Goal: Navigation & Orientation: Understand site structure

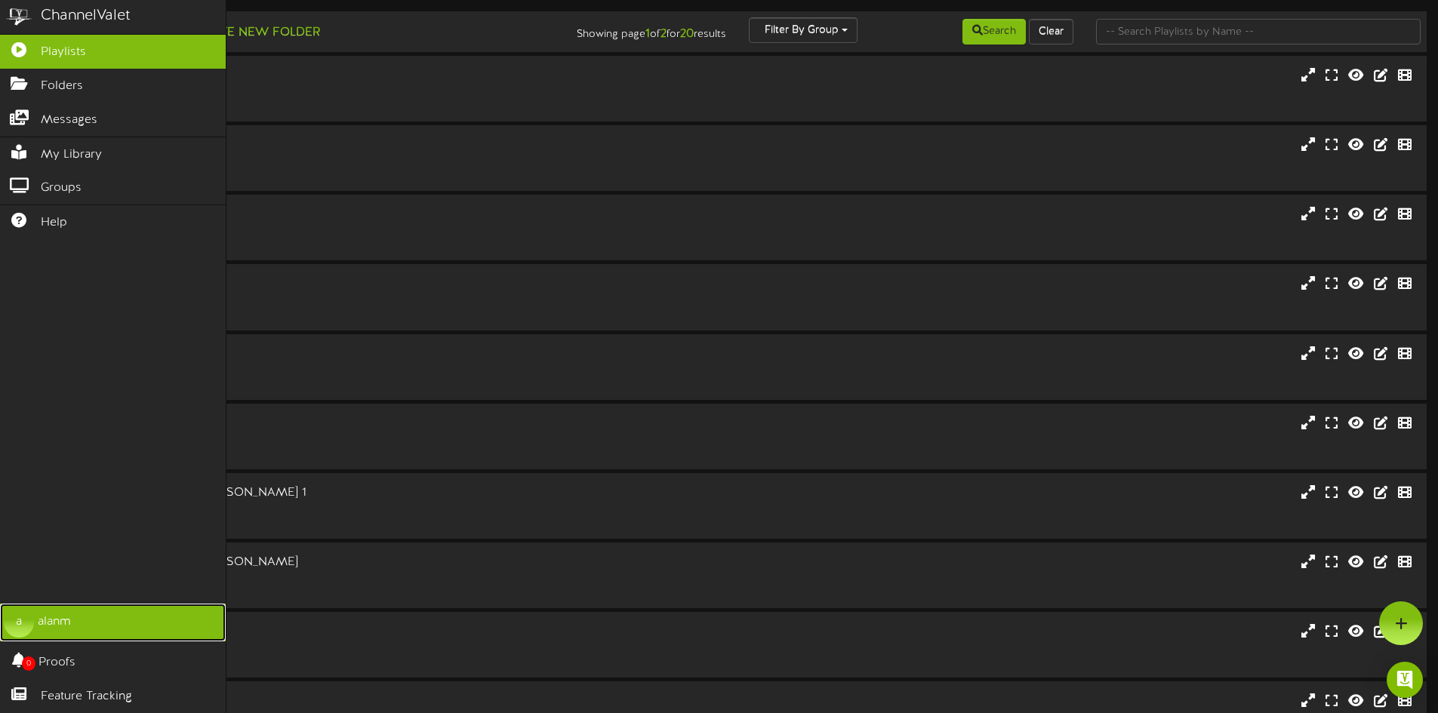
click at [73, 632] on link "a alanm" at bounding box center [113, 623] width 226 height 38
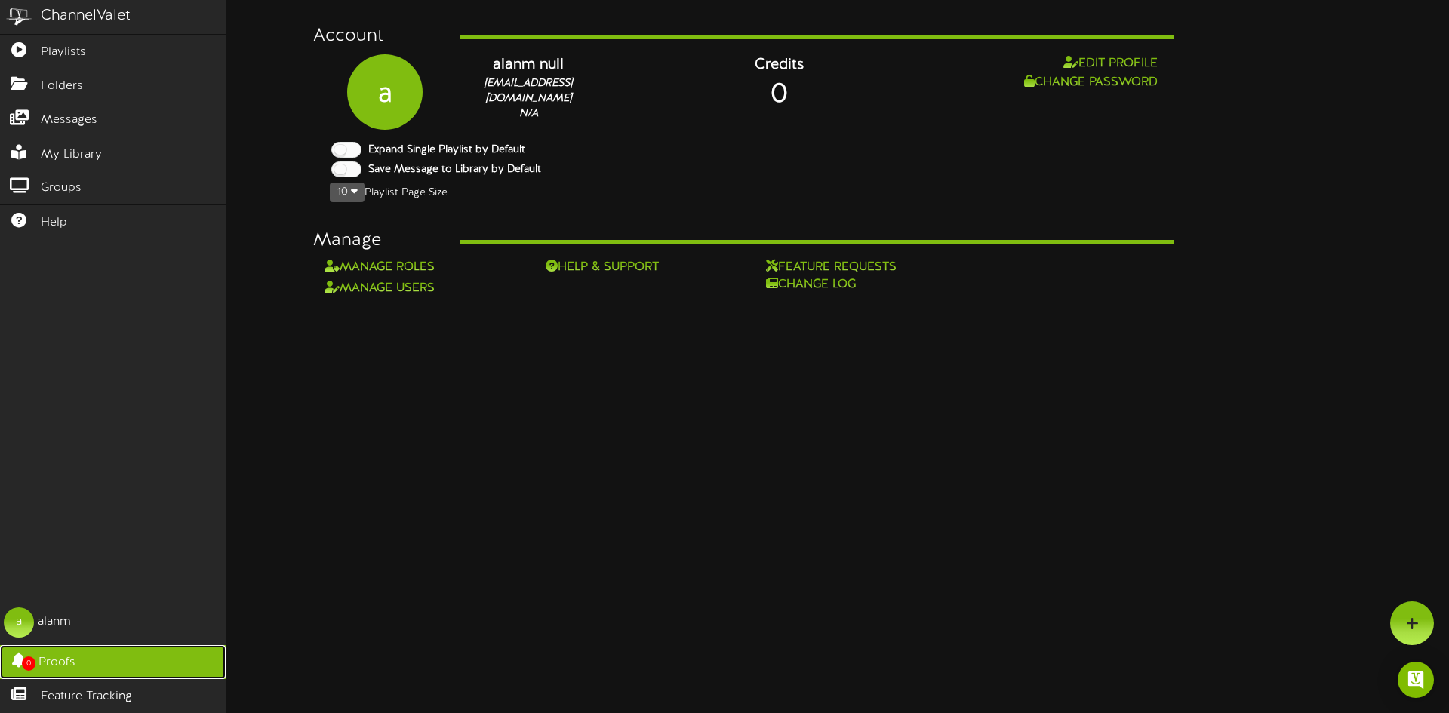
click at [77, 653] on link "0 Proofs" at bounding box center [113, 662] width 226 height 34
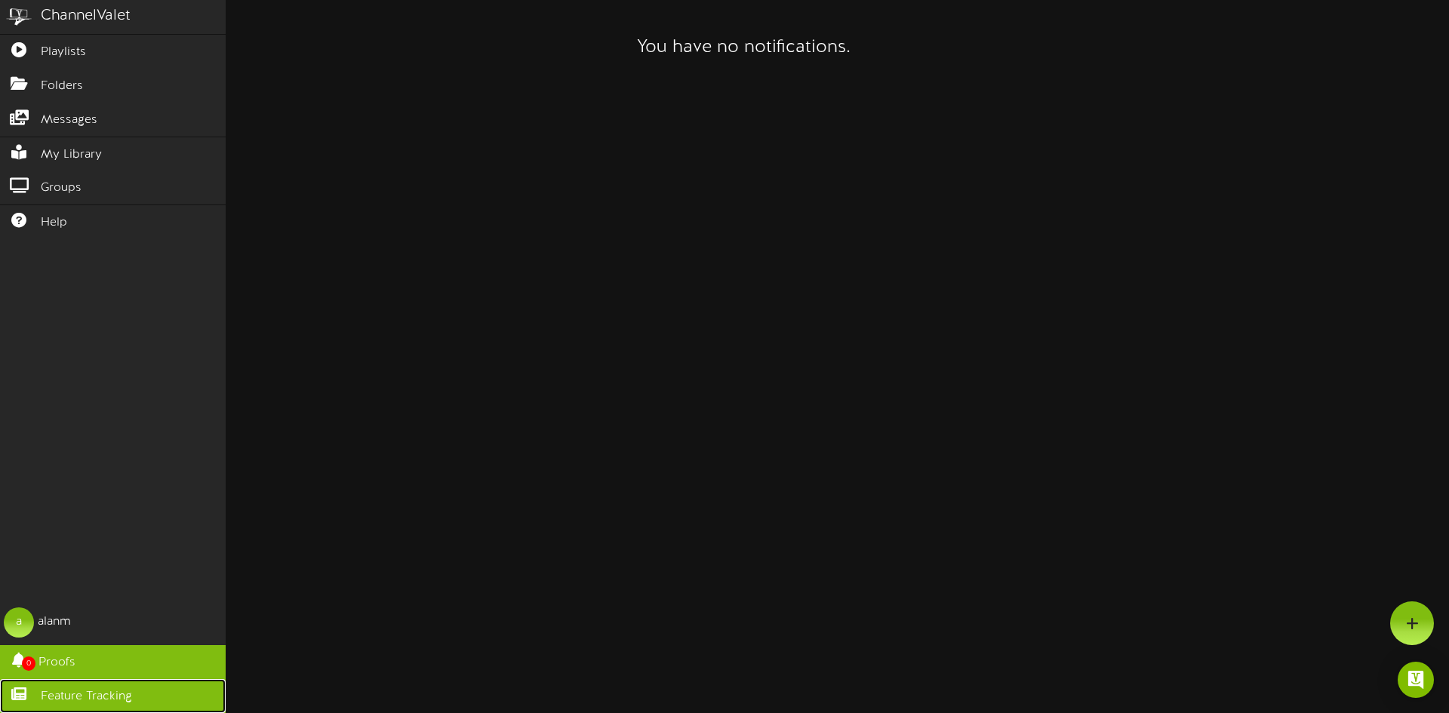
click at [86, 685] on link "Feature Tracking" at bounding box center [113, 696] width 226 height 34
click at [35, 14] on img at bounding box center [19, 17] width 38 height 34
click at [66, 12] on div "ChannelValet" at bounding box center [86, 16] width 90 height 22
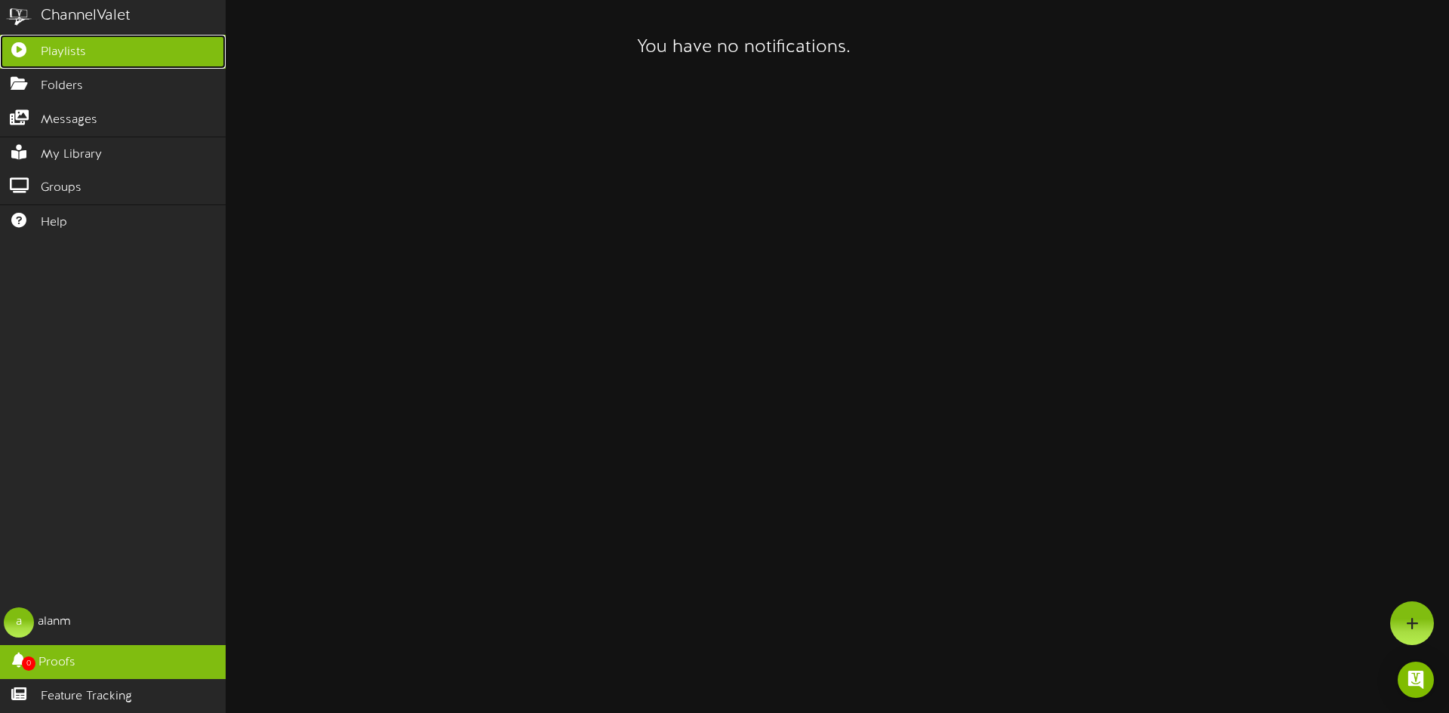
click at [65, 40] on link "Playlists" at bounding box center [113, 52] width 226 height 34
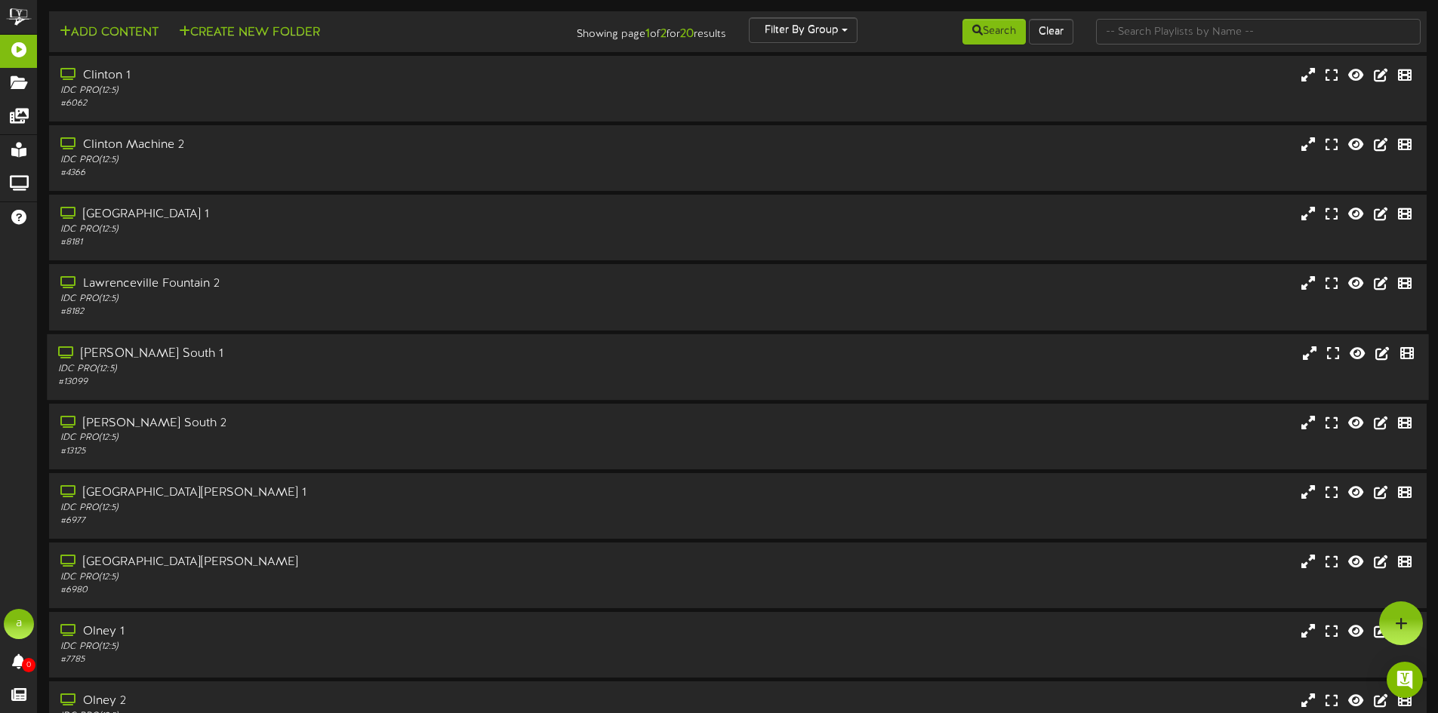
click at [375, 384] on div "# 13099" at bounding box center [334, 382] width 553 height 13
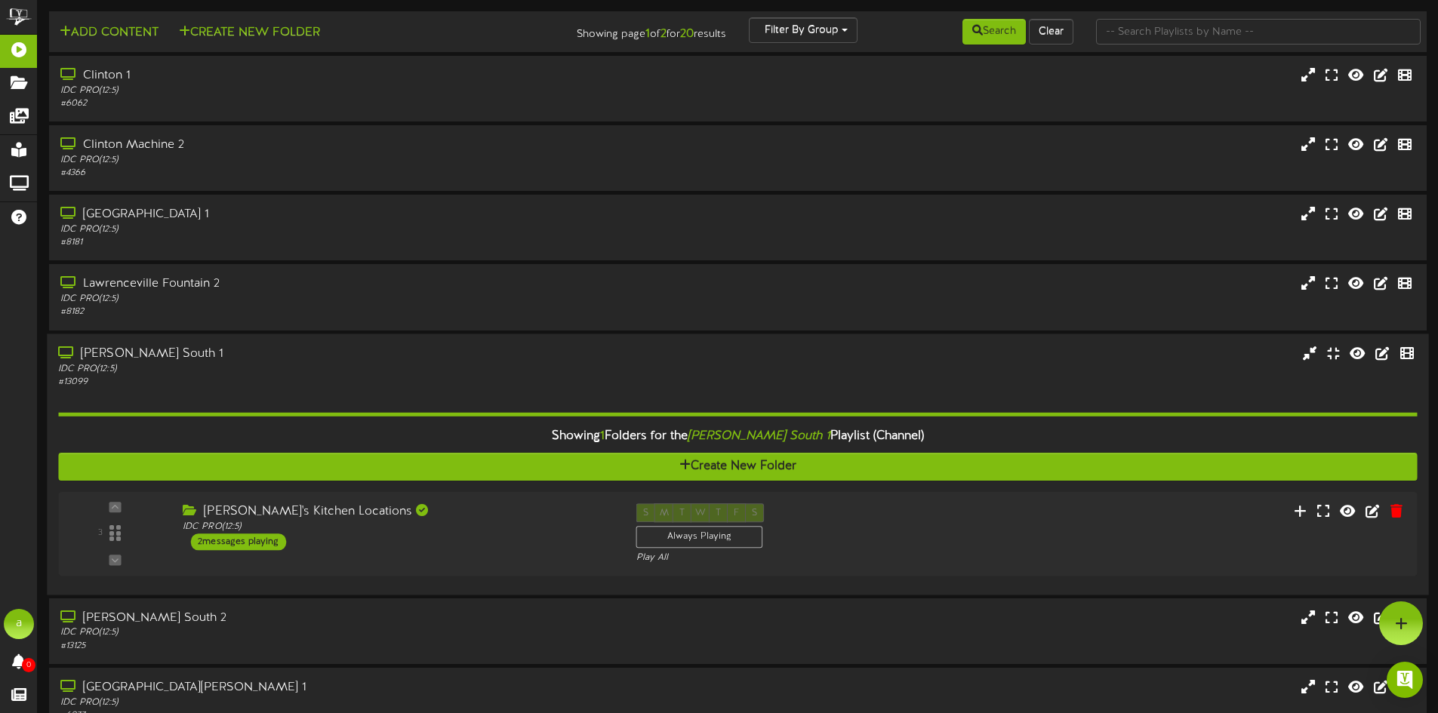
click at [386, 382] on div "# 13099" at bounding box center [334, 381] width 553 height 13
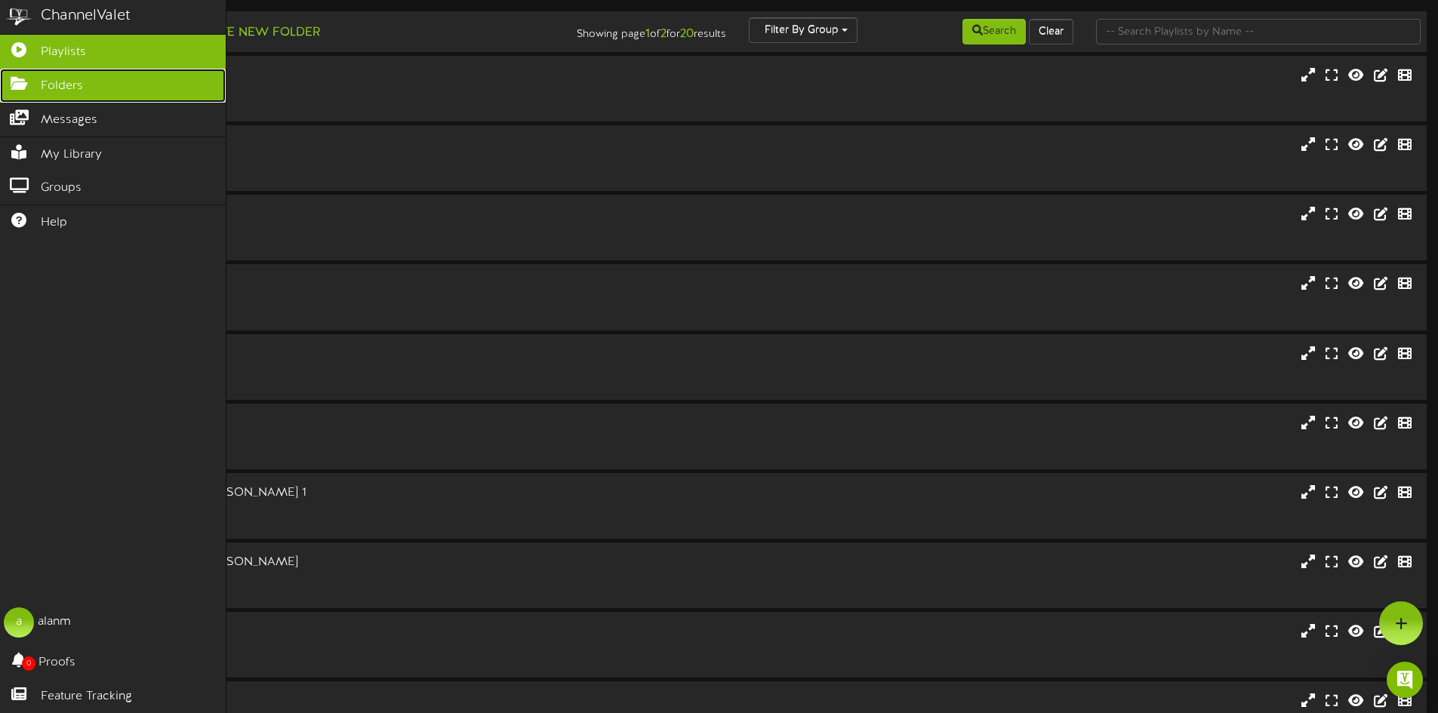
click at [99, 88] on link "Folders" at bounding box center [113, 86] width 226 height 34
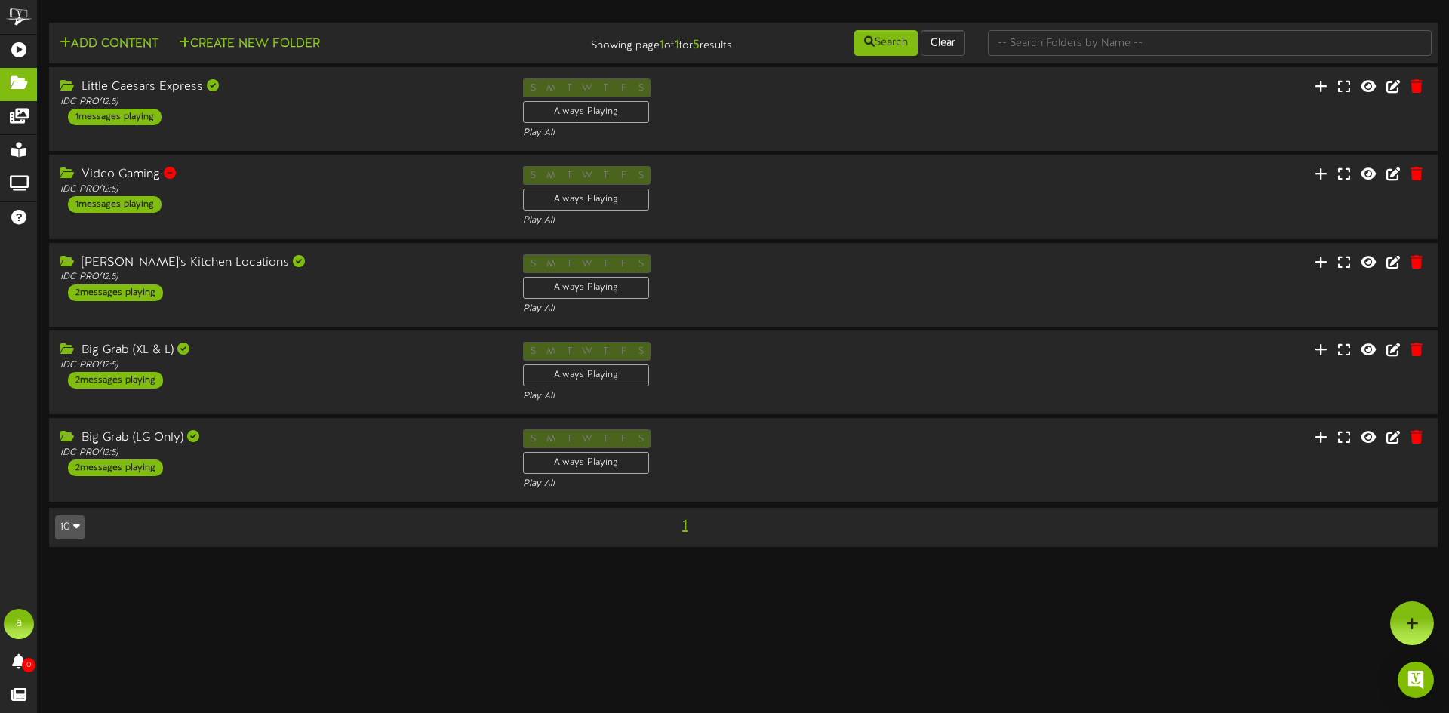
click at [429, 562] on html "ChannelValet Playlists Folders Messages My Library Groups Help a alanm 0 Proofs…" at bounding box center [724, 281] width 1449 height 562
click at [288, 123] on div "Little Caesars Express IDC PRO ( 12:5 ) 1 messages playing" at bounding box center [279, 101] width 464 height 47
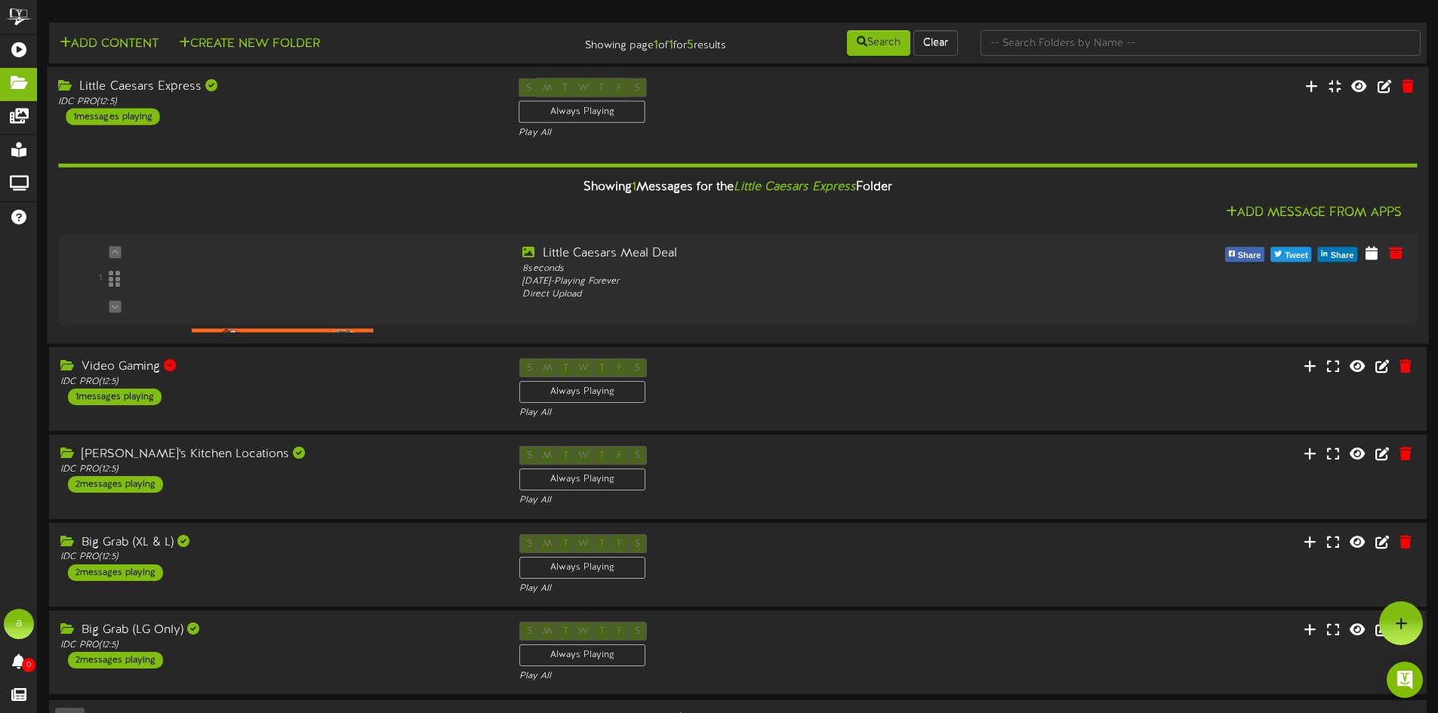
click at [342, 88] on div "Little Caesars Express" at bounding box center [277, 86] width 438 height 17
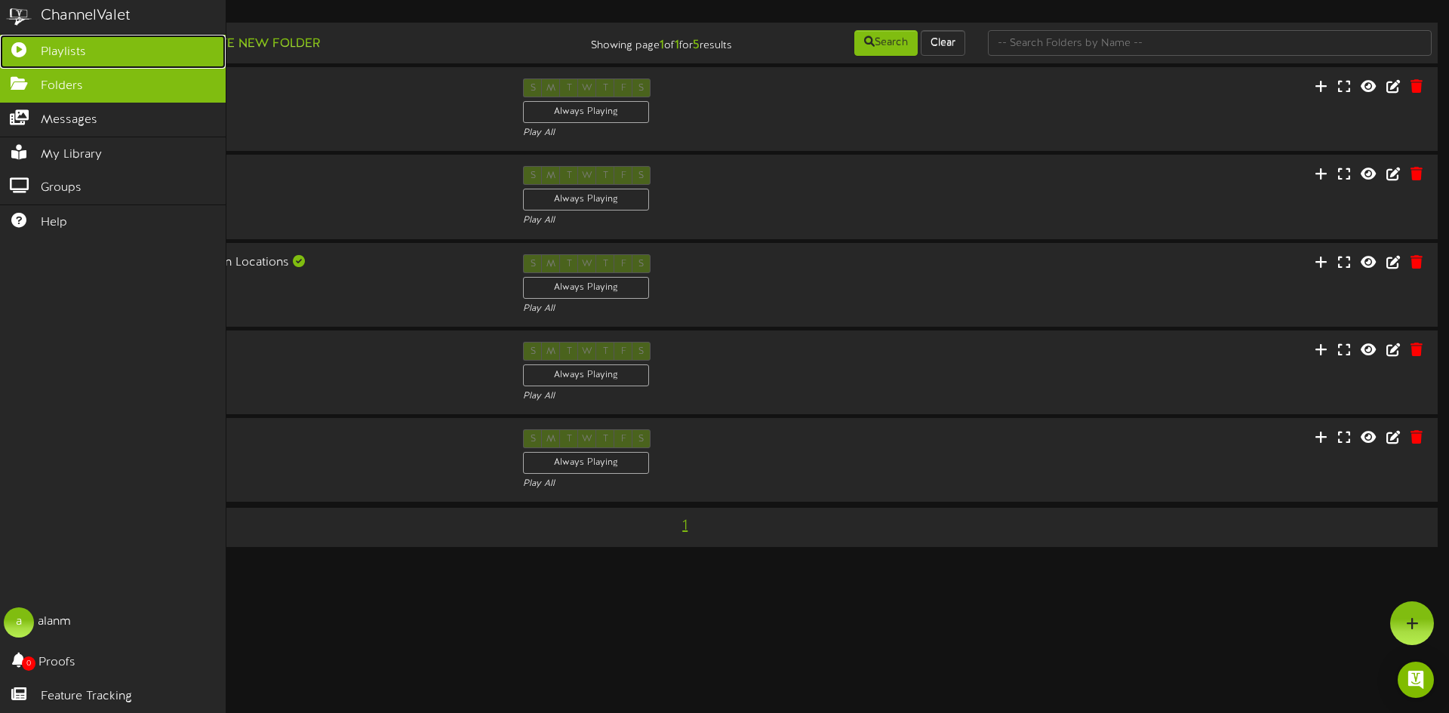
click at [26, 51] on icon at bounding box center [19, 47] width 38 height 11
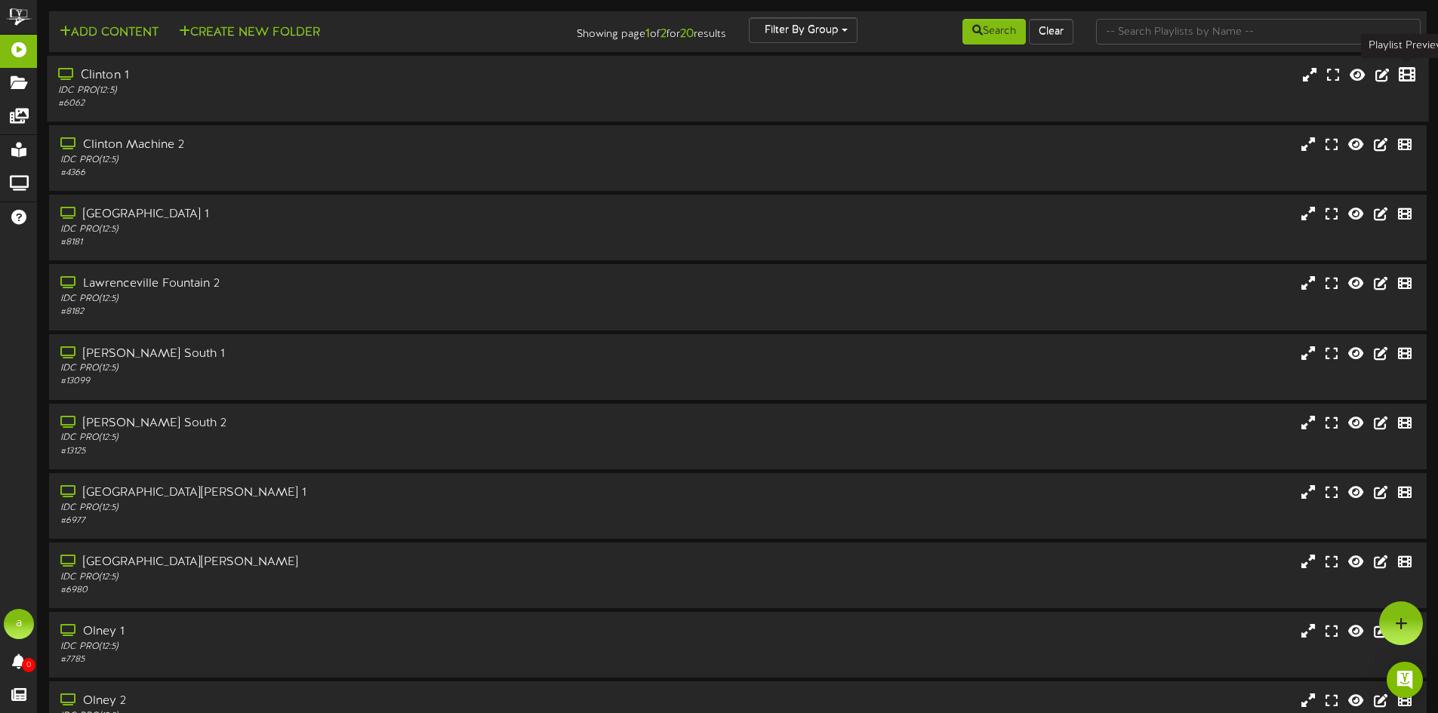
click at [1414, 75] on icon at bounding box center [1406, 74] width 17 height 17
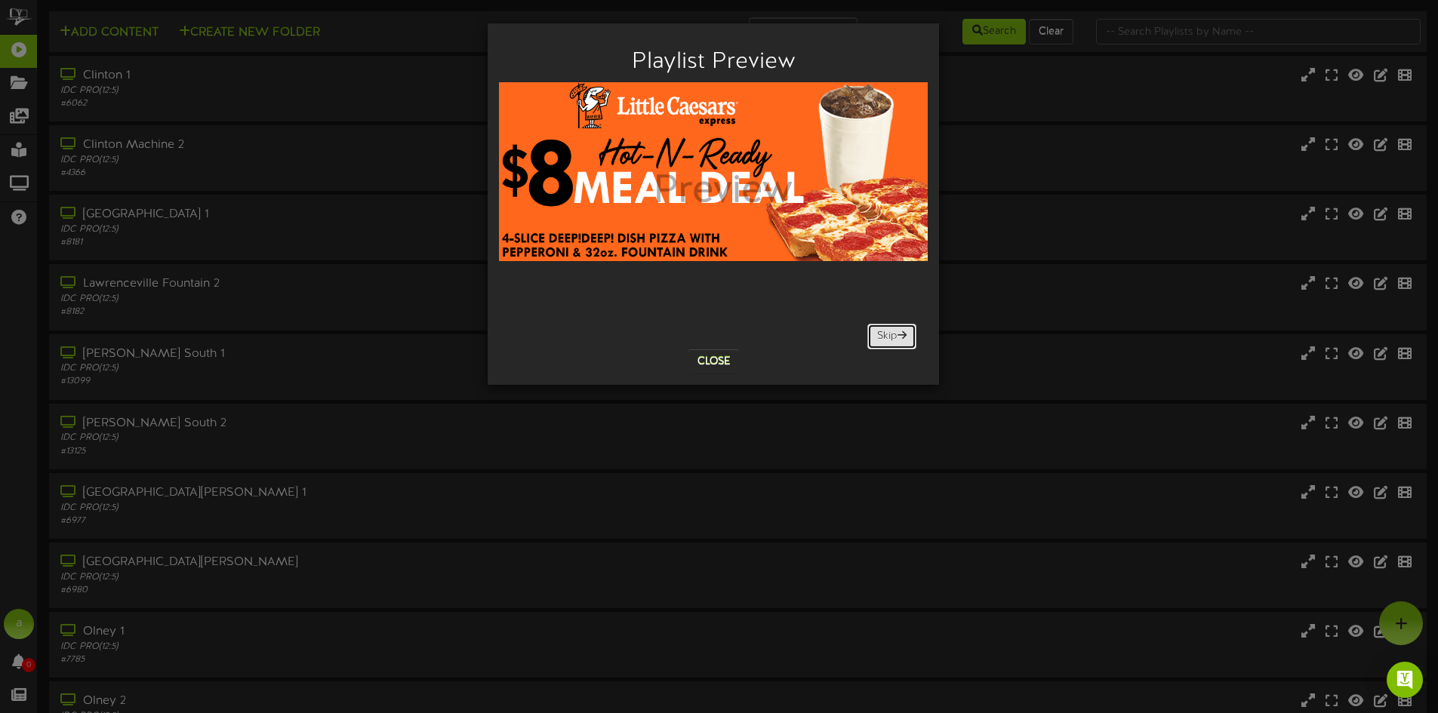
click at [895, 341] on button "Skip" at bounding box center [891, 337] width 49 height 26
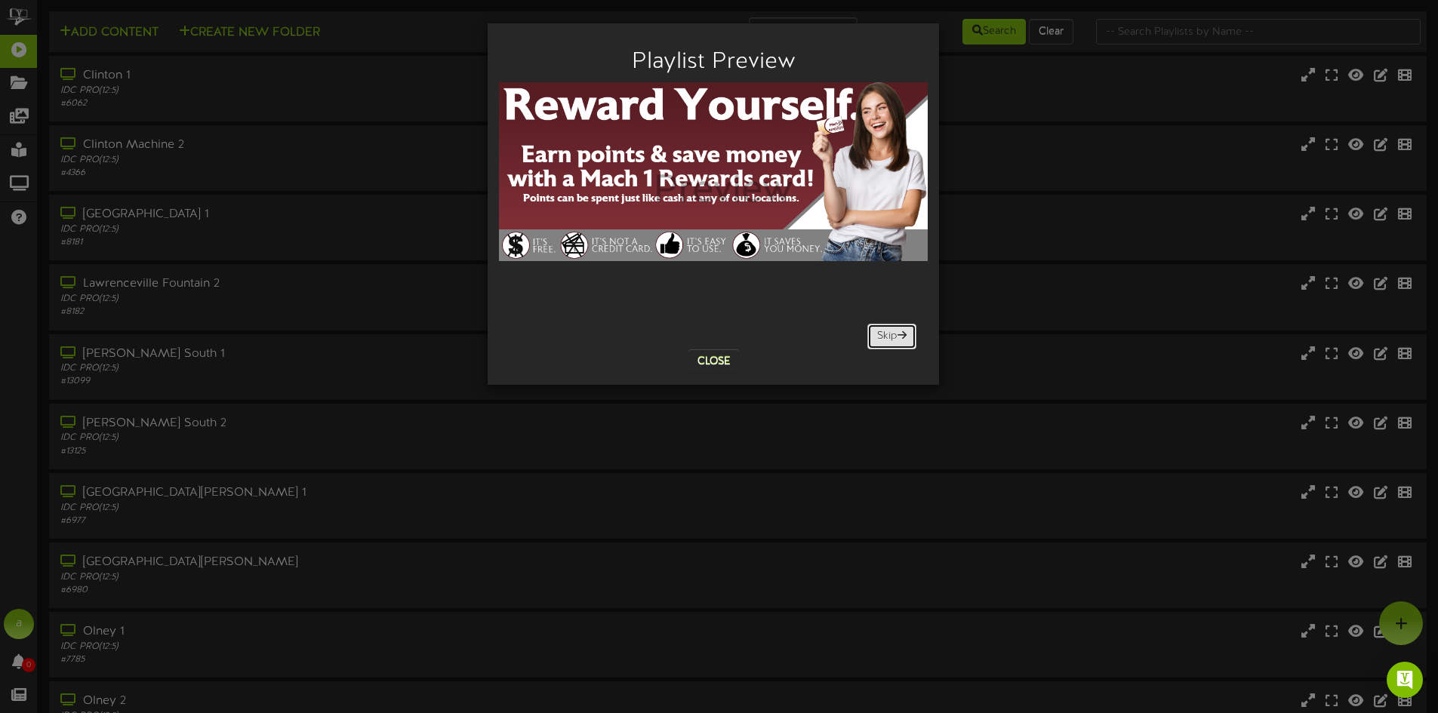
click at [895, 341] on button "Skip" at bounding box center [891, 337] width 49 height 26
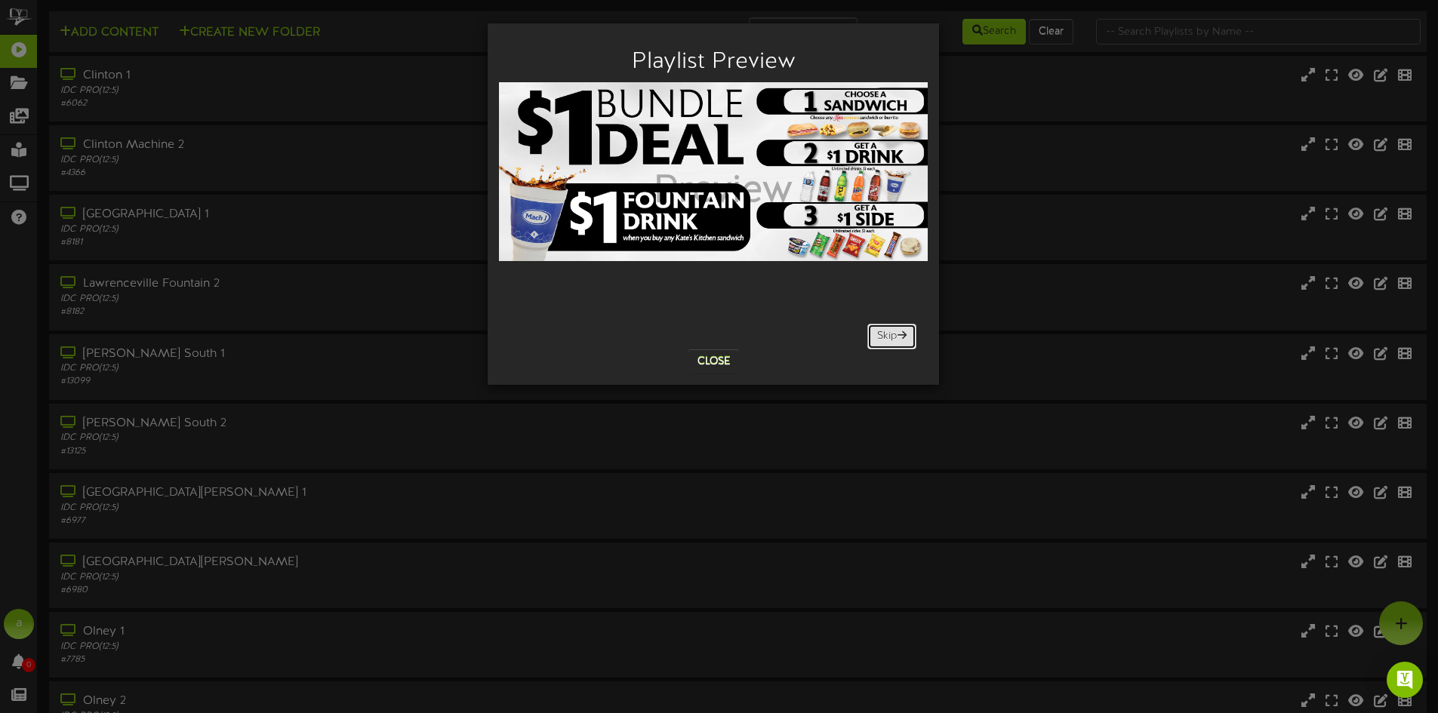
click at [895, 341] on button "Skip" at bounding box center [891, 337] width 49 height 26
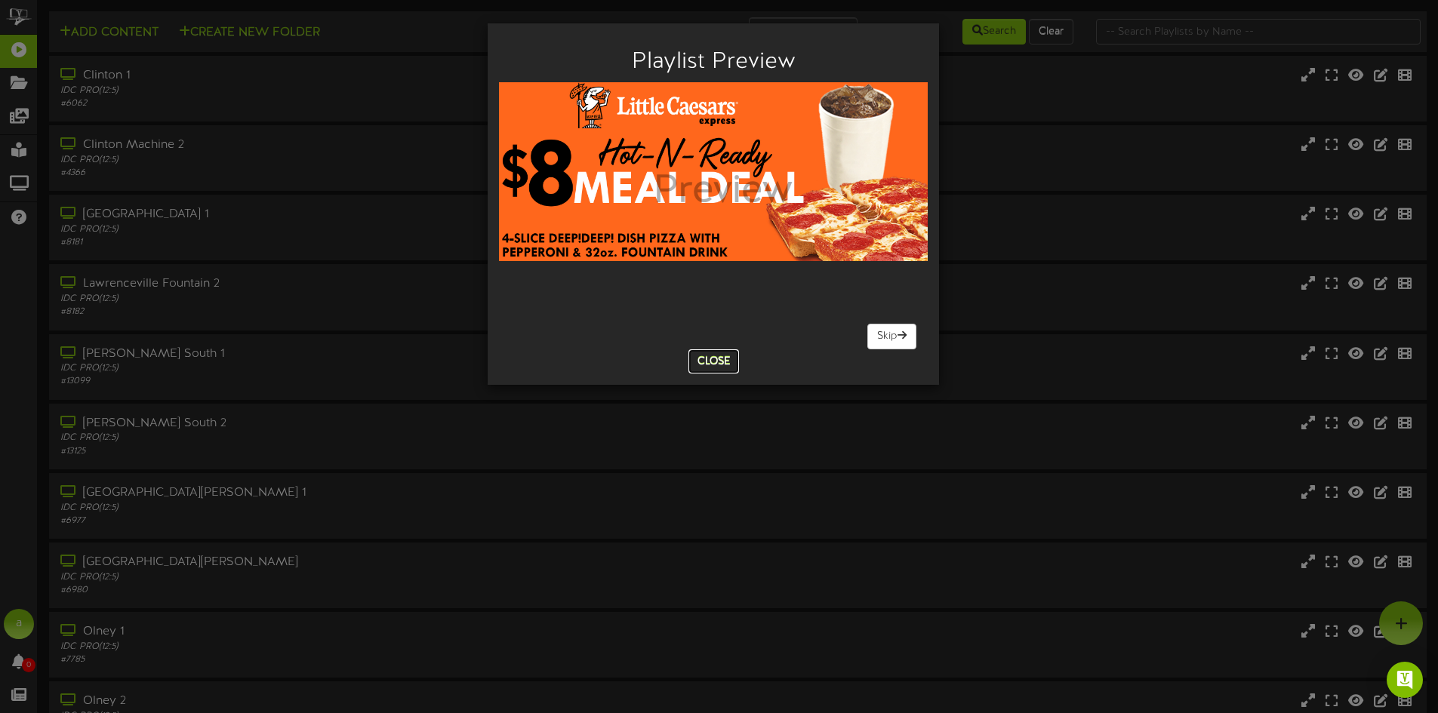
click at [732, 355] on button "Close" at bounding box center [713, 361] width 51 height 24
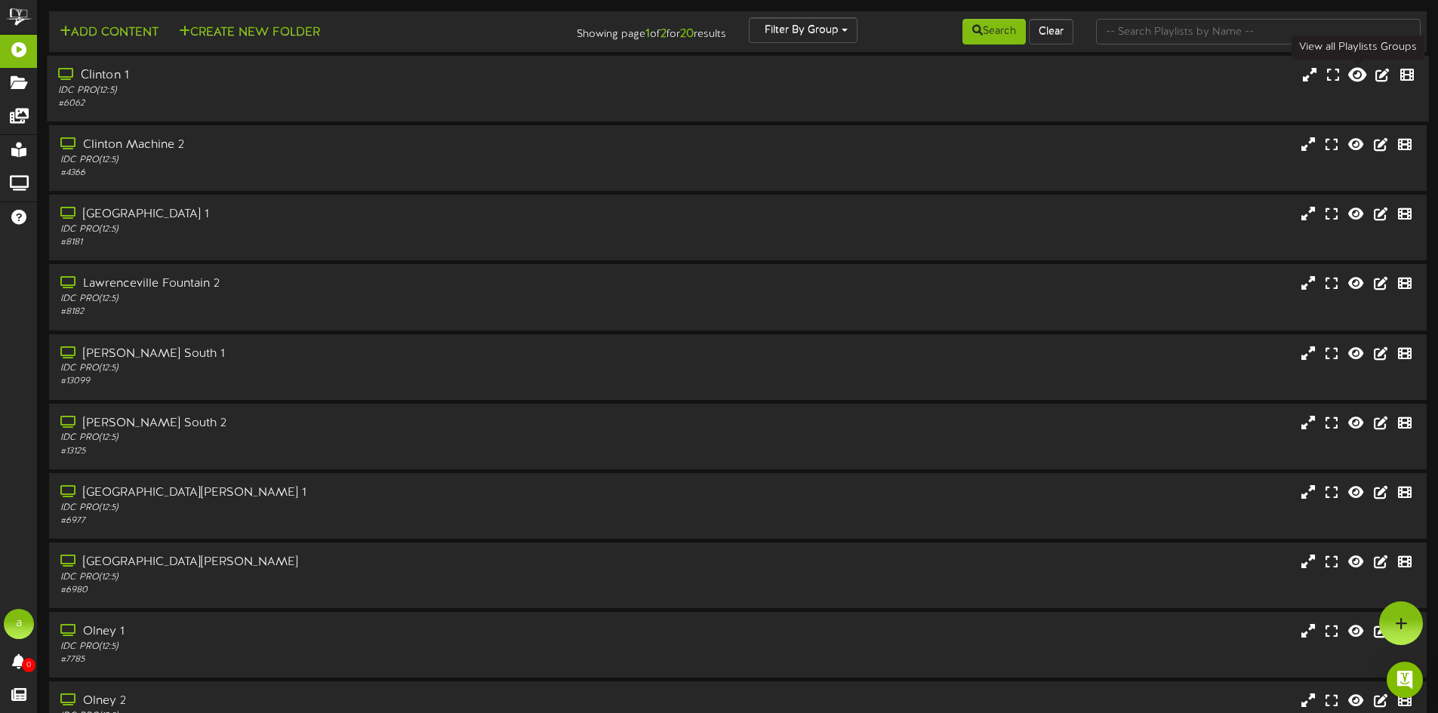
click at [1353, 74] on icon at bounding box center [1357, 74] width 18 height 17
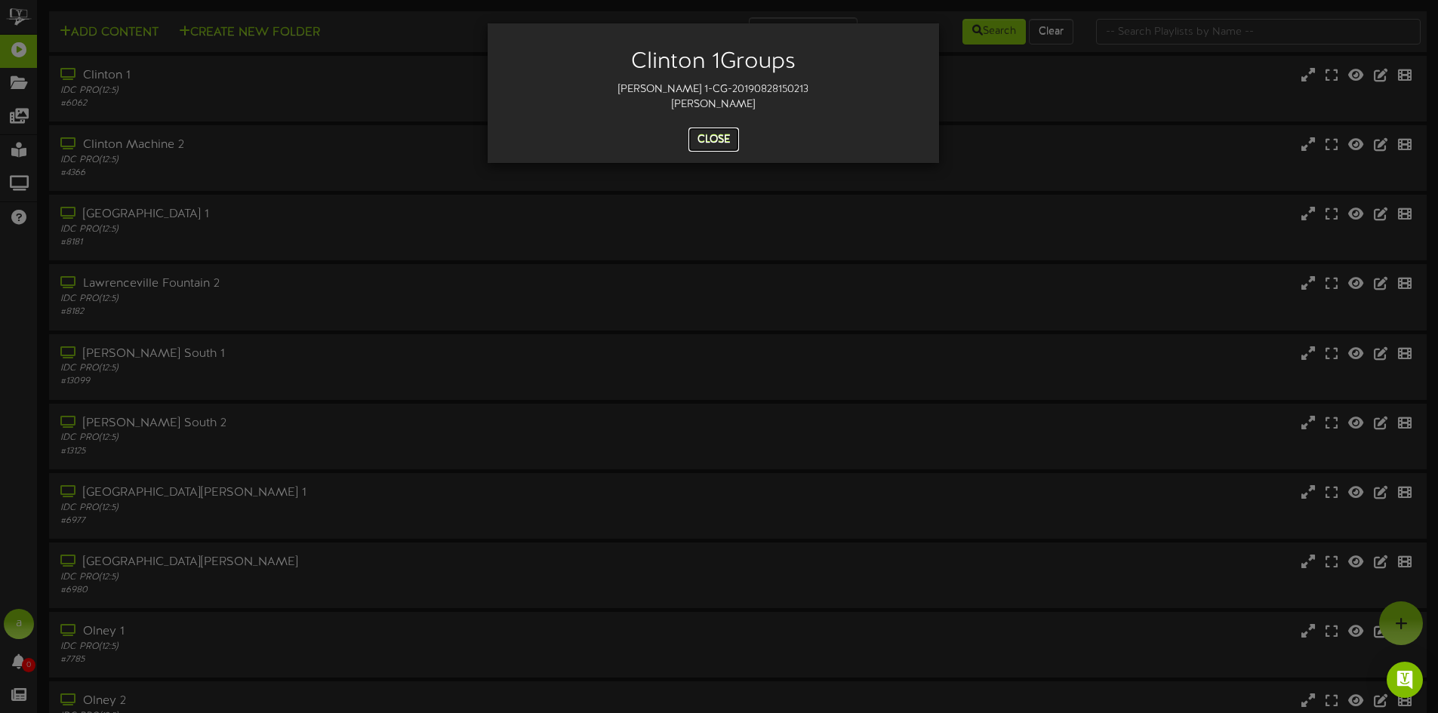
click at [728, 134] on button "Close" at bounding box center [713, 140] width 51 height 24
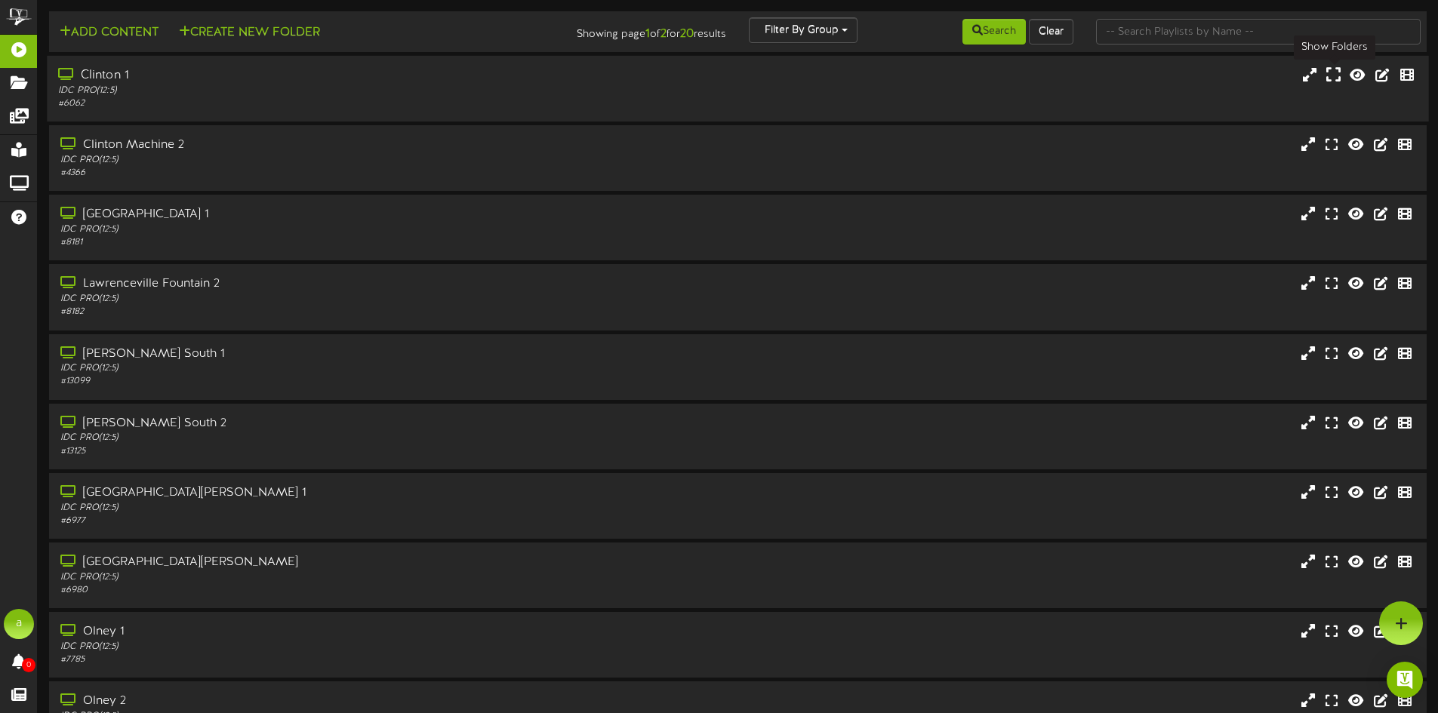
click at [1334, 72] on icon at bounding box center [1333, 74] width 14 height 17
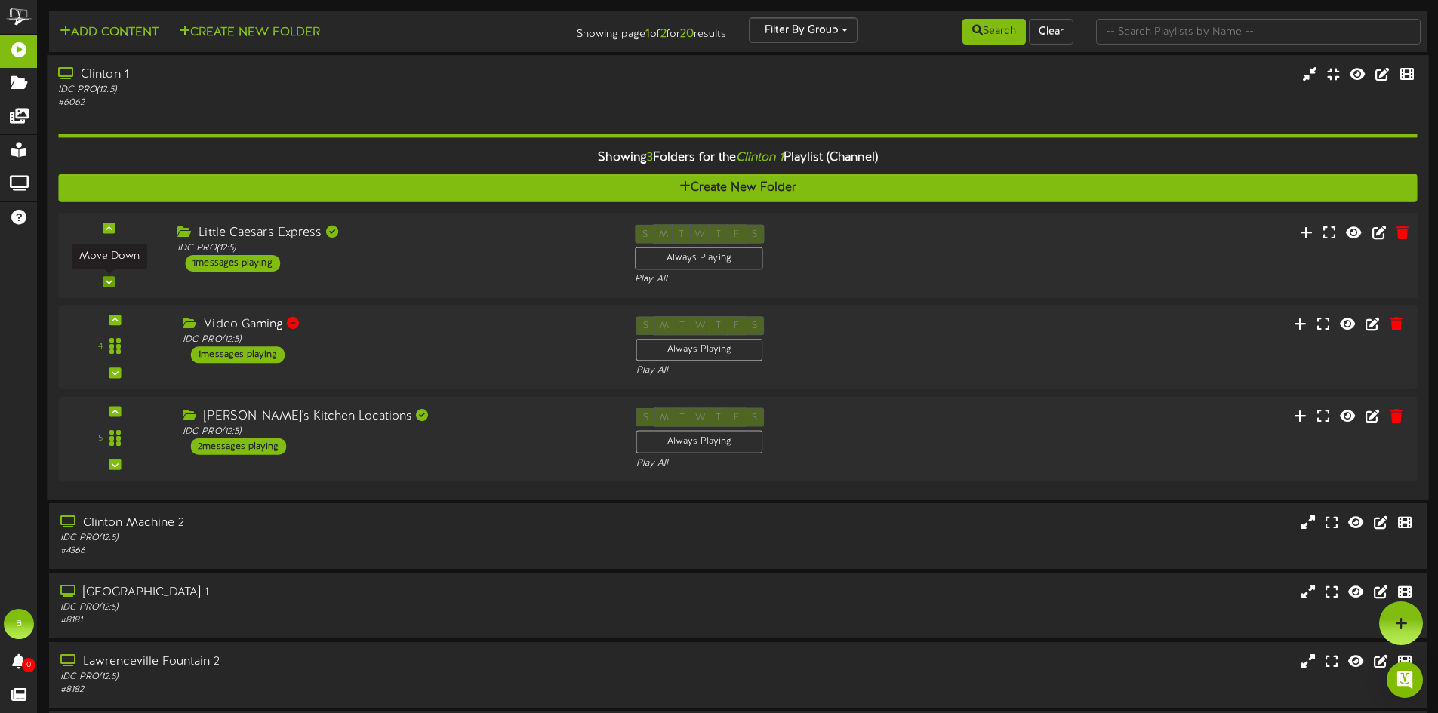
click at [107, 280] on icon at bounding box center [109, 282] width 7 height 8
click at [110, 225] on div "2" at bounding box center [108, 254] width 91 height 61
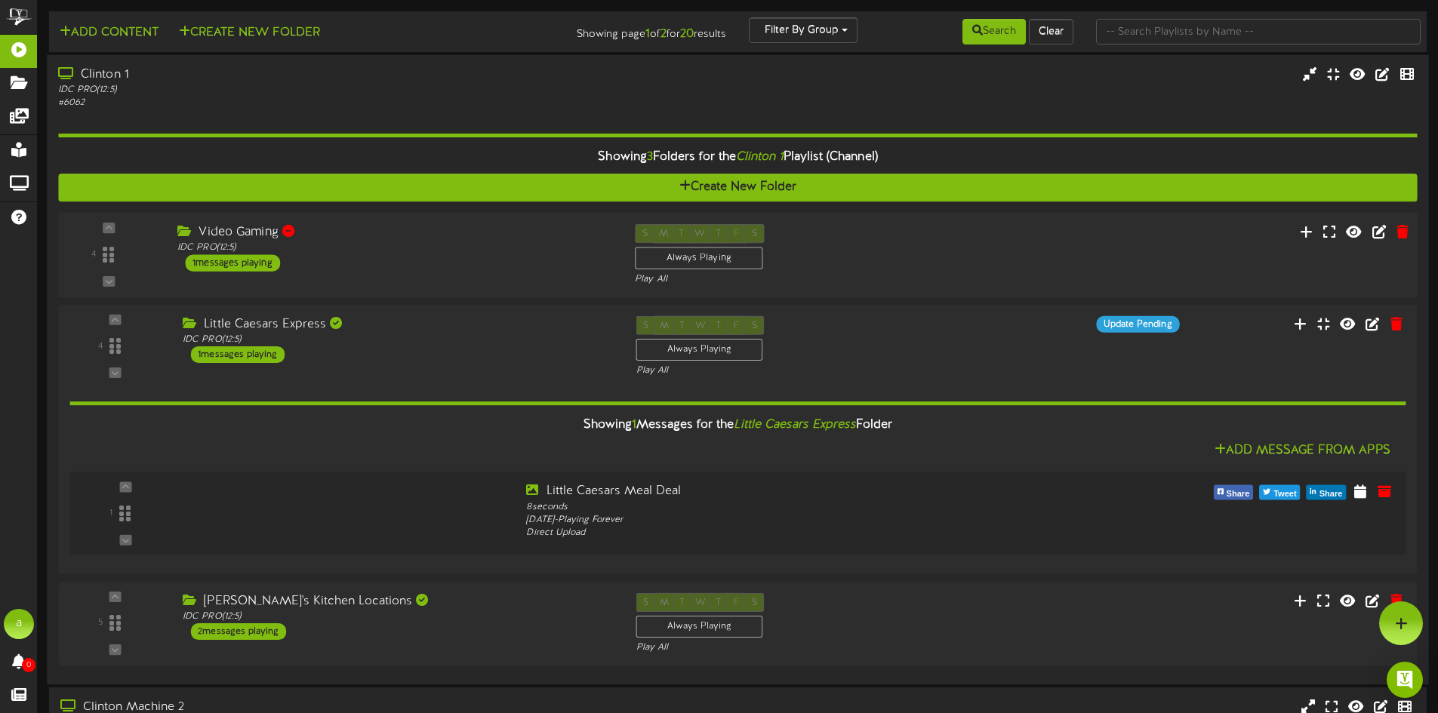
click at [386, 238] on div "Video Gaming" at bounding box center [394, 232] width 435 height 17
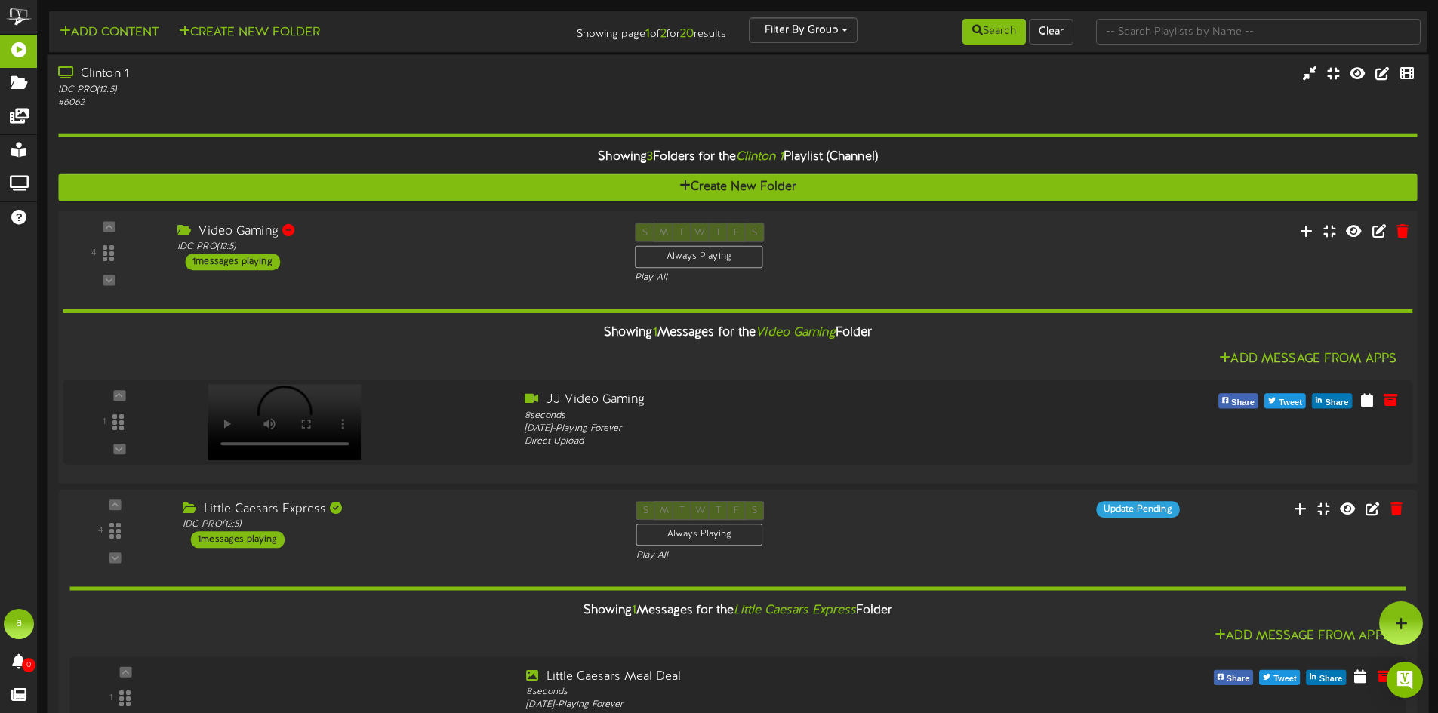
click at [386, 238] on div "Video Gaming" at bounding box center [394, 231] width 435 height 17
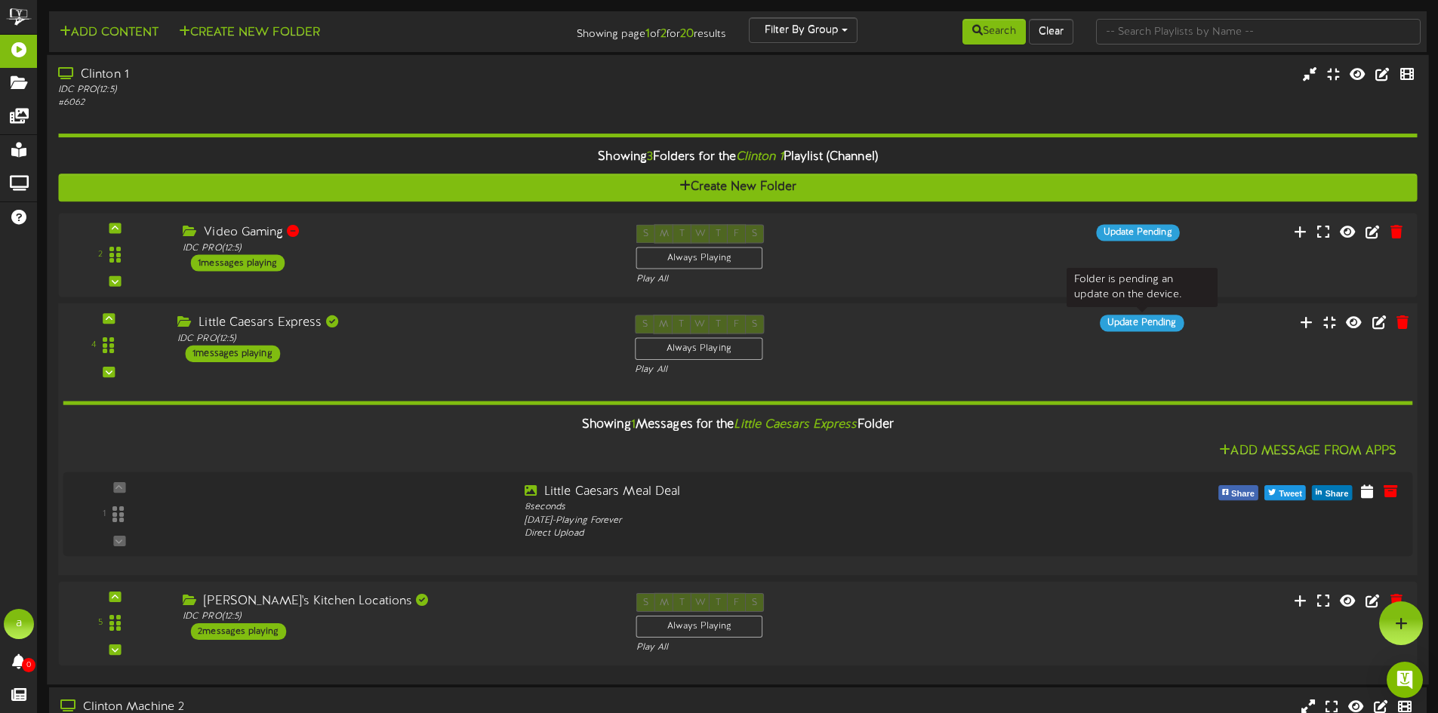
click at [1148, 327] on div "Update Pending" at bounding box center [1142, 323] width 84 height 17
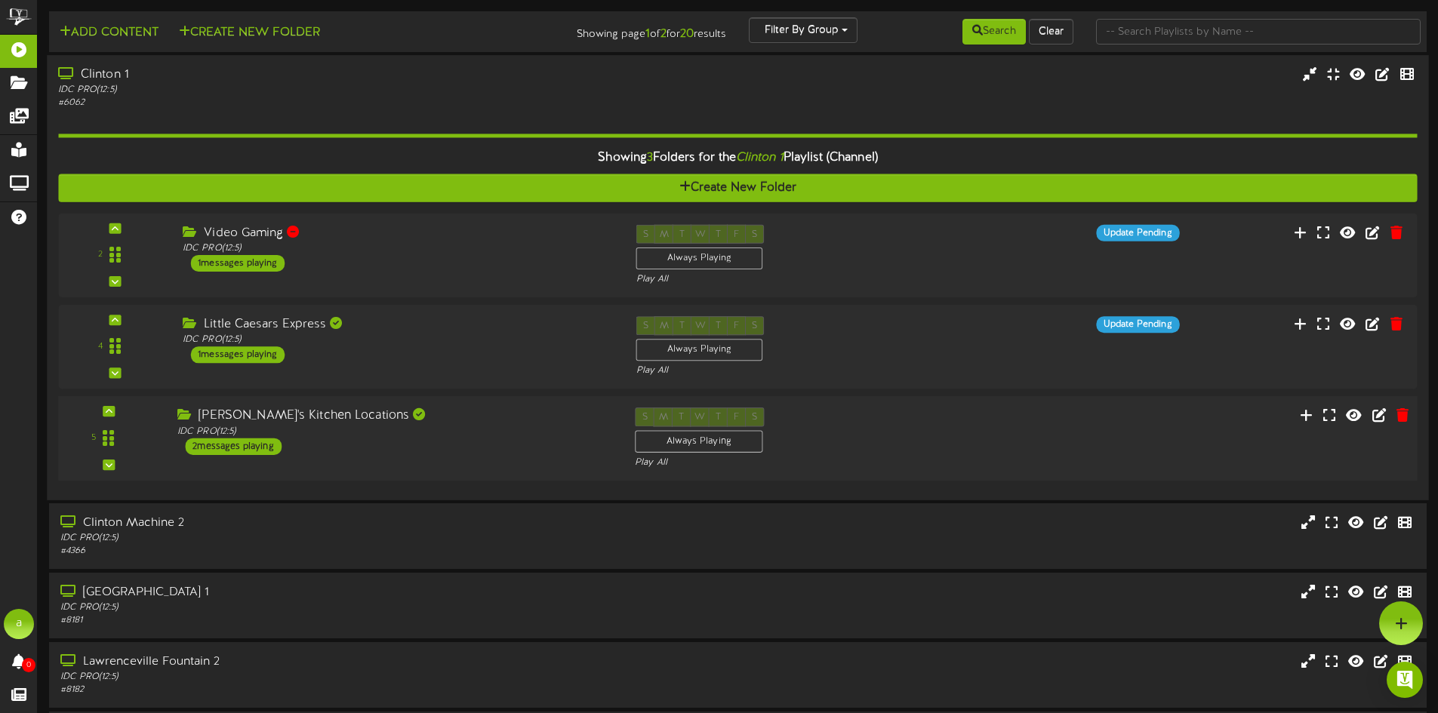
click at [1059, 439] on div "5 IDC PRO" at bounding box center [737, 439] width 1372 height 62
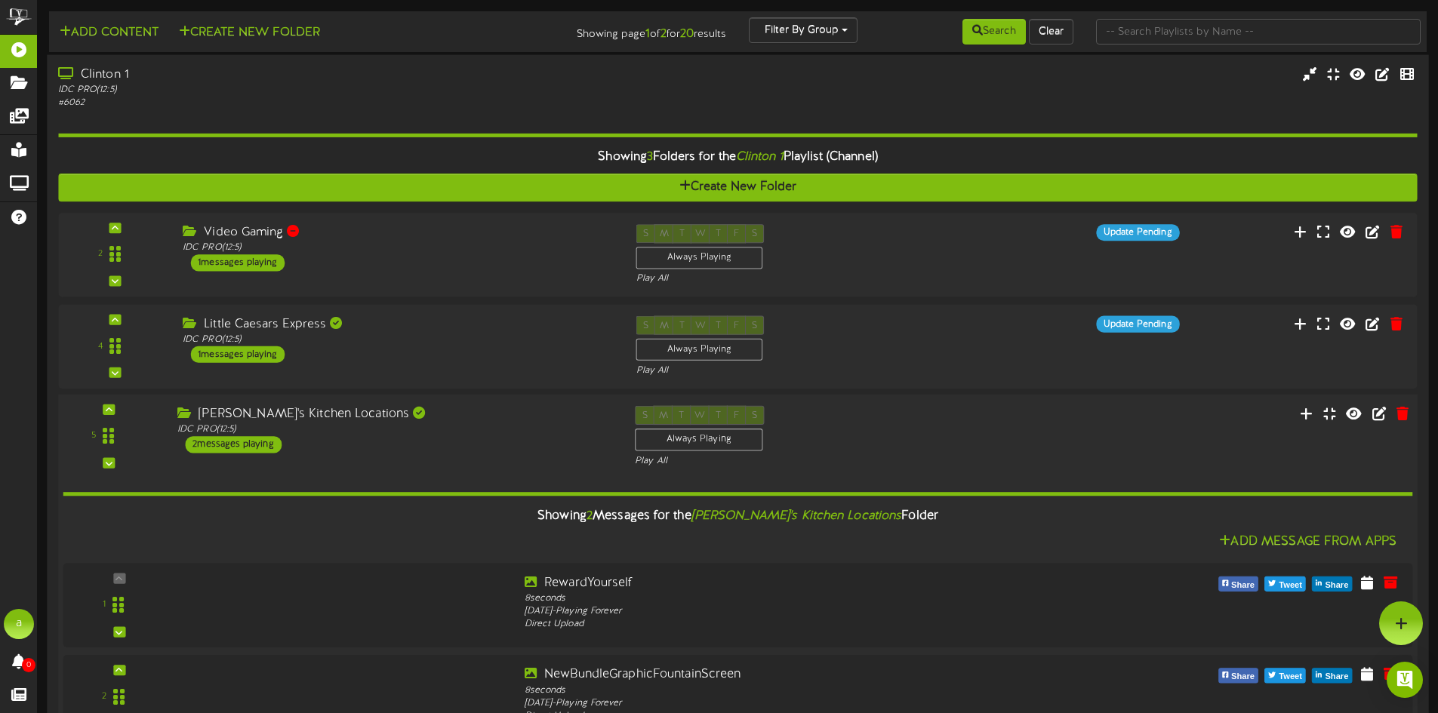
click at [1037, 438] on div "5 IDC PRO" at bounding box center [737, 437] width 1372 height 62
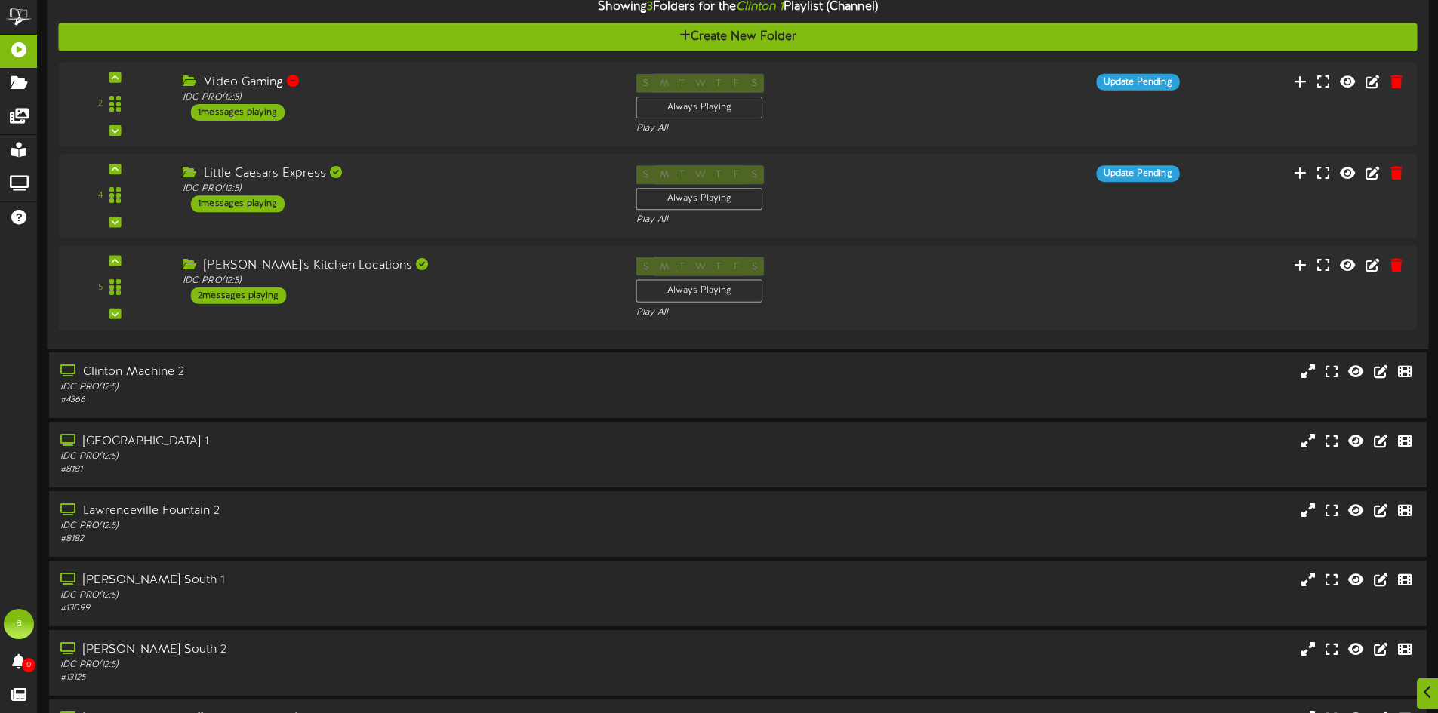
click at [940, 333] on div "Showing 3 Folders for the Clinton 1 Playlist (Channel) Create New Folder 2 Vide…" at bounding box center [737, 147] width 1358 height 379
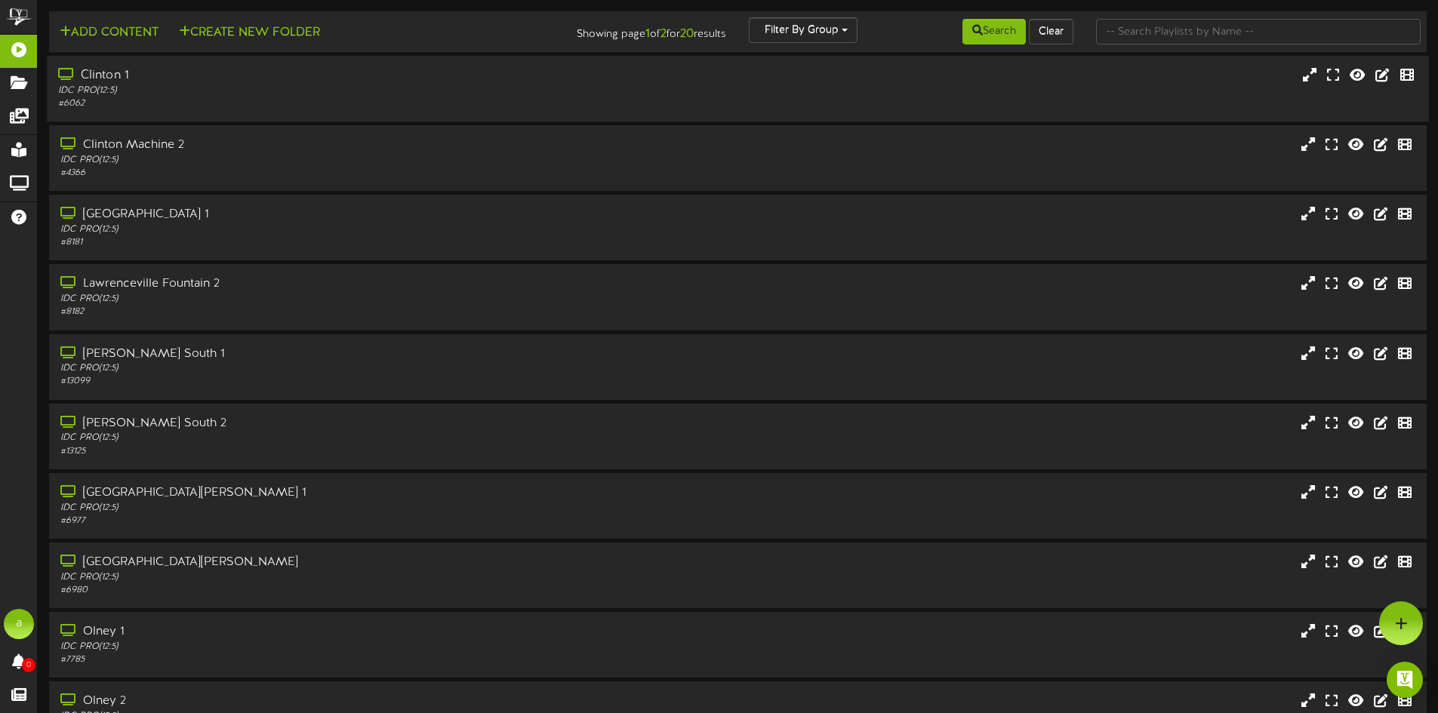
click at [429, 27] on div "Add Content Create New Folder" at bounding box center [275, 30] width 463 height 26
